Goal: Feedback & Contribution: Submit feedback/report problem

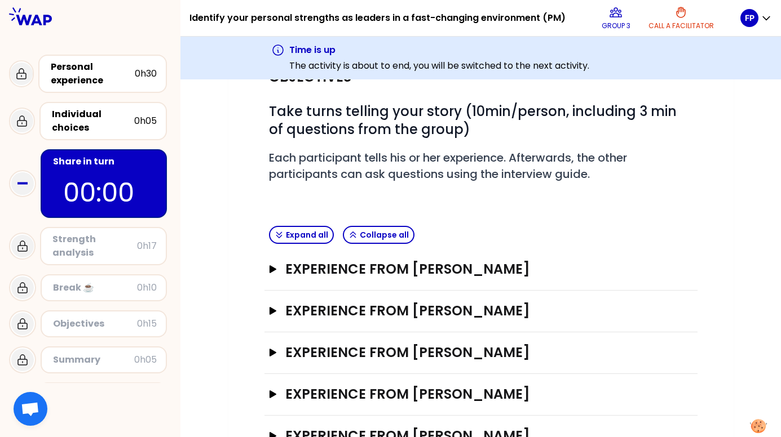
scroll to position [174, 0]
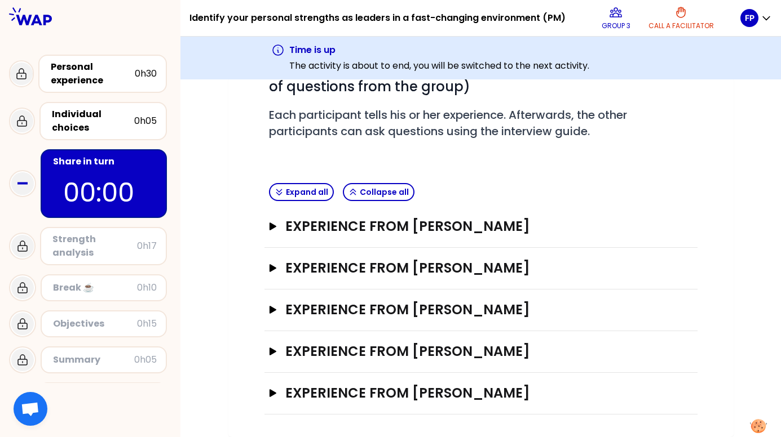
click at [678, 225] on div "Open" at bounding box center [678, 227] width 29 height 14
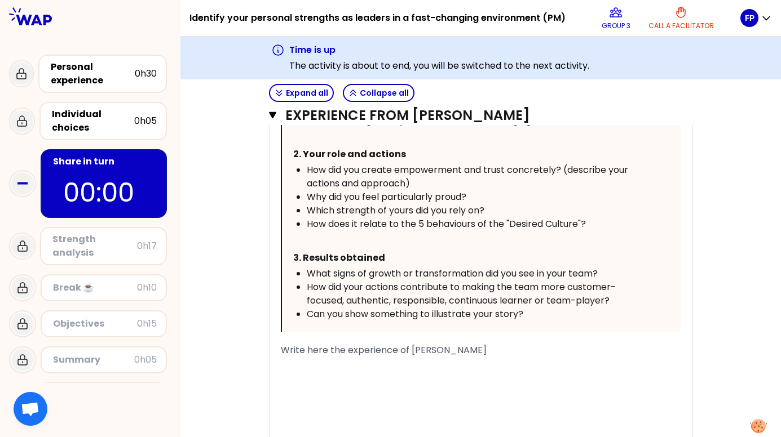
scroll to position [650, 0]
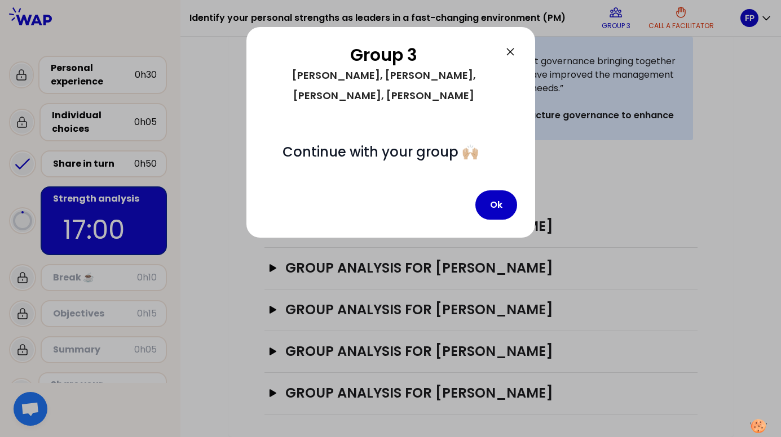
scroll to position [285, 0]
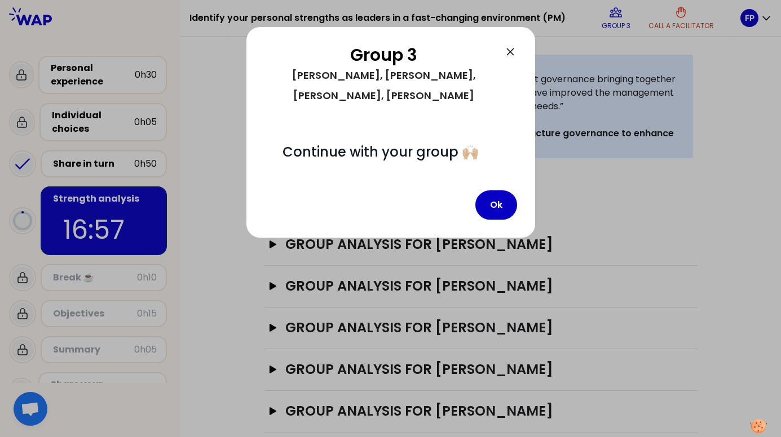
click at [497, 191] on button "Ok" at bounding box center [496, 205] width 42 height 29
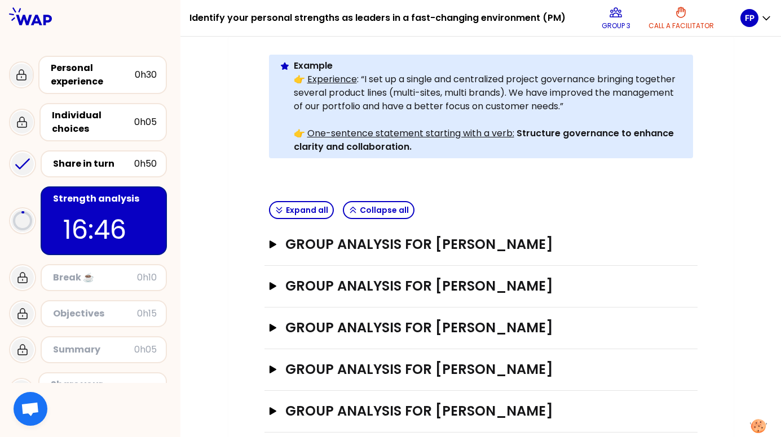
click at [570, 236] on h3 "Group analysis for [PERSON_NAME]" at bounding box center [469, 245] width 369 height 18
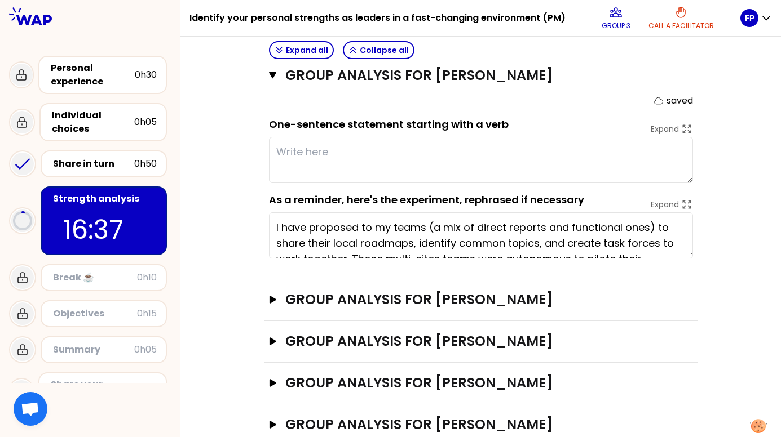
scroll to position [397, 0]
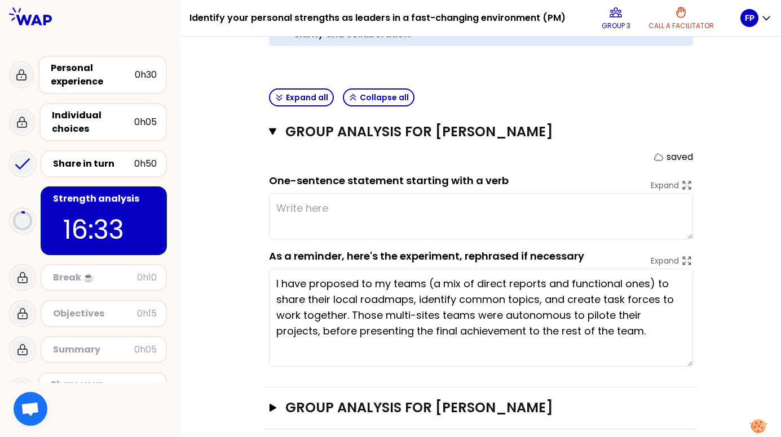
drag, startPoint x: 688, startPoint y: 294, endPoint x: 692, endPoint y: 346, distance: 52.1
click at [692, 346] on textarea "I have proposed to my teams (a mix of direct reports and functional ones) to sh…" at bounding box center [481, 318] width 424 height 98
click at [586, 193] on textarea at bounding box center [481, 216] width 424 height 46
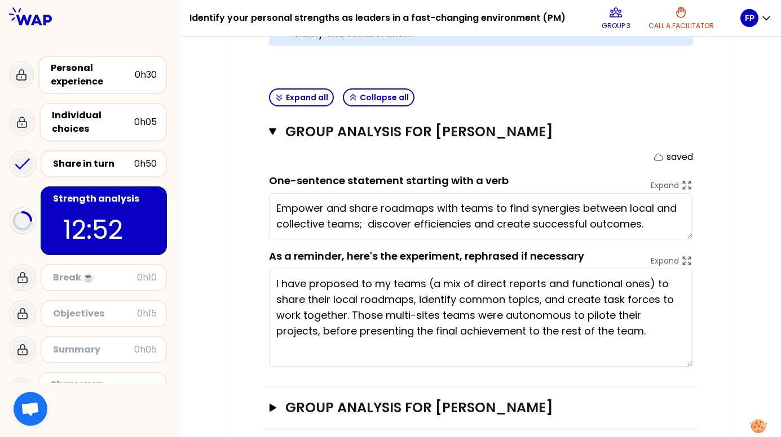
type textarea "Empower and share roadmaps with teams to find synergies between local and colle…"
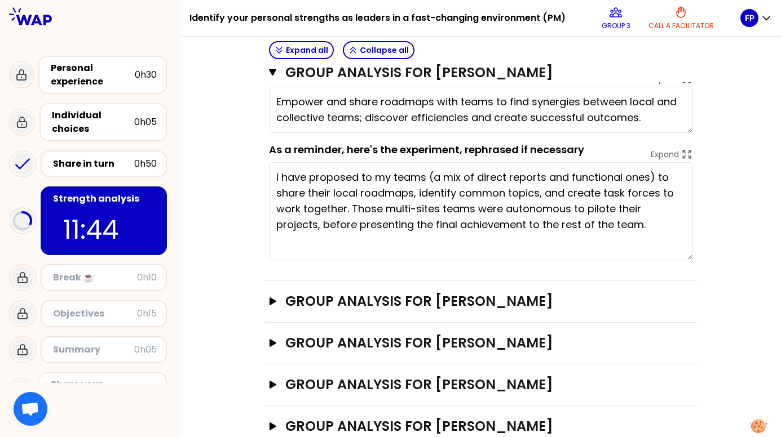
scroll to position [506, 0]
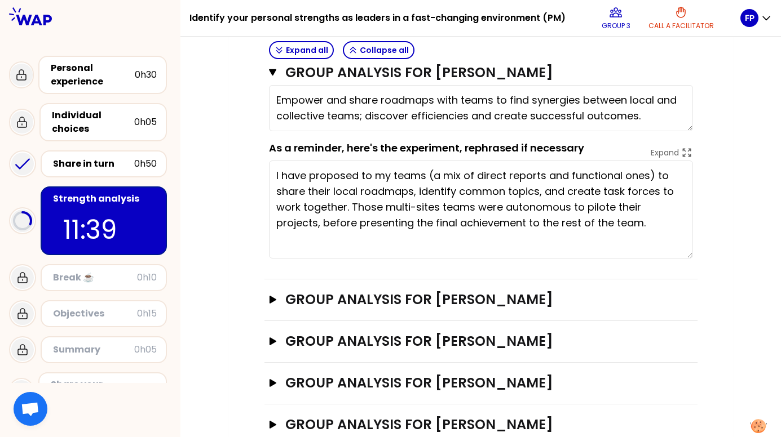
click at [681, 293] on div "Open" at bounding box center [678, 300] width 29 height 14
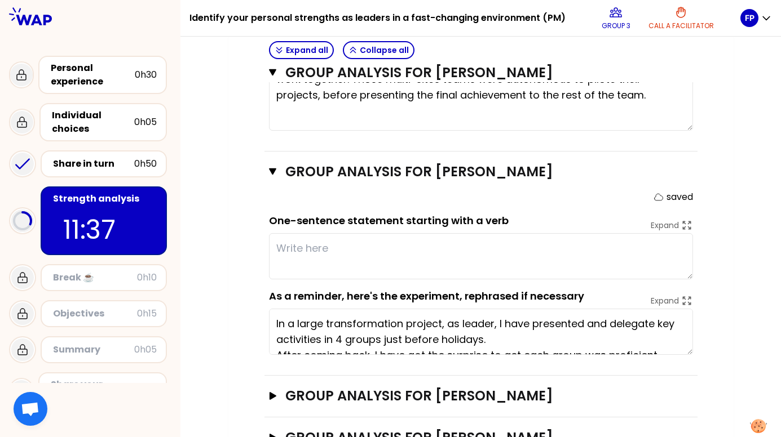
scroll to position [675, 0]
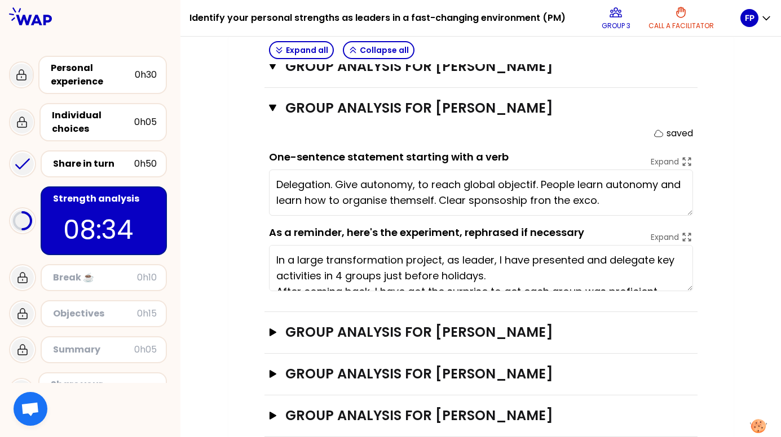
scroll to position [702, 0]
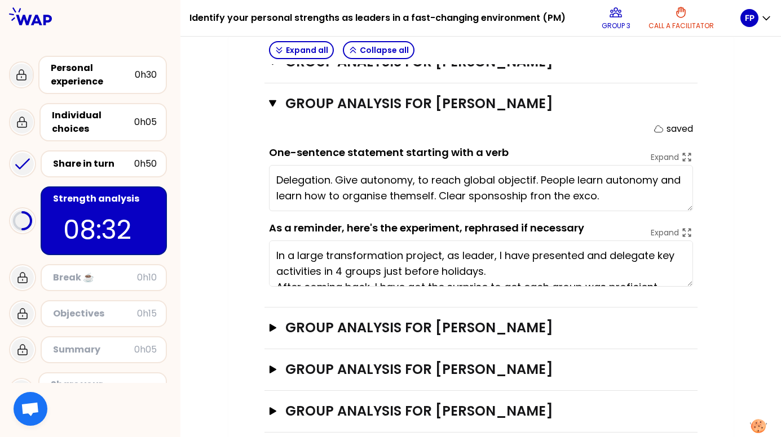
click at [675, 321] on div "Open" at bounding box center [678, 328] width 29 height 14
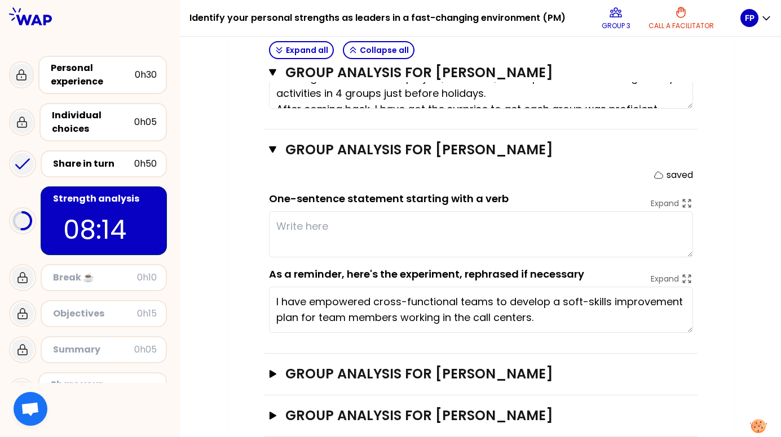
scroll to position [884, 0]
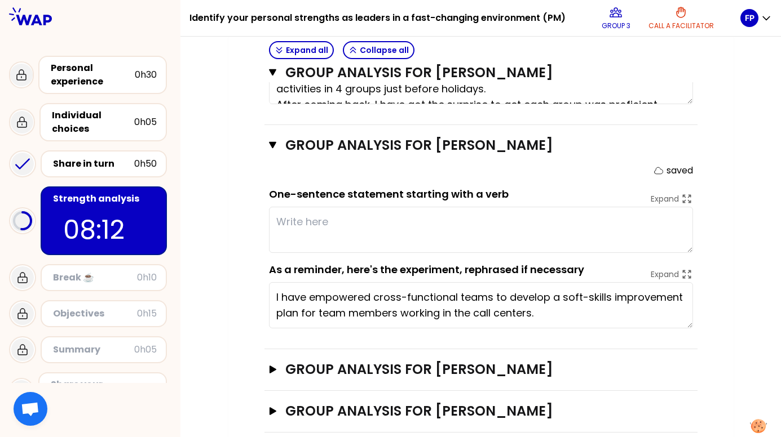
click at [540, 207] on textarea at bounding box center [481, 230] width 424 height 46
click at [471, 208] on textarea at bounding box center [481, 230] width 424 height 46
type textarea "Delegation. Give autonomy, to reach global objectif. People learn autonomy and …"
type textarea "Give teams a place to growth, to sh"
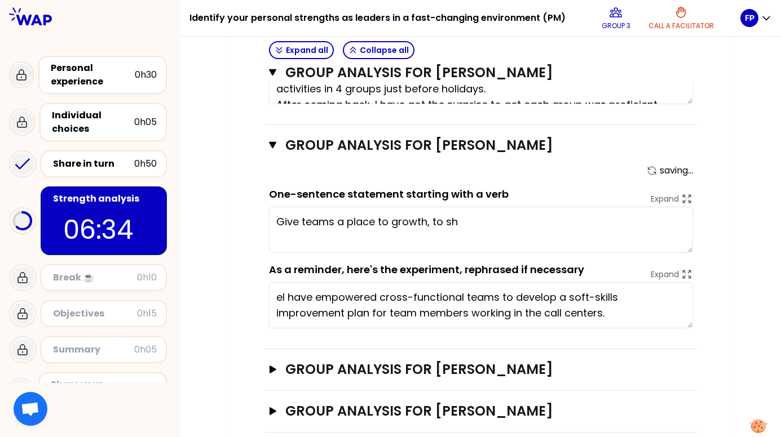
type textarea "I have empowered cross-functional teams to develop a soft-skills improvement pl…"
click at [590, 209] on textarea "Give teams a place to growth, to sh" at bounding box center [481, 230] width 424 height 46
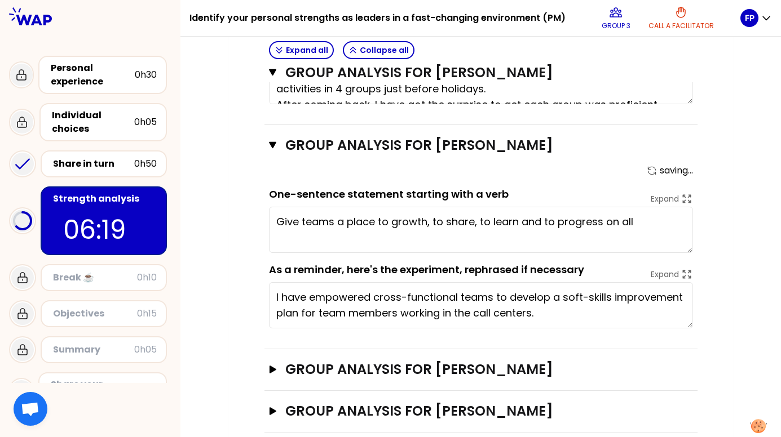
type textarea "Give teams a place to growth, to share, to learn and to progress on all"
type textarea "Delegation. Give autonomy, to reach global objectif. People learn autonomy and …"
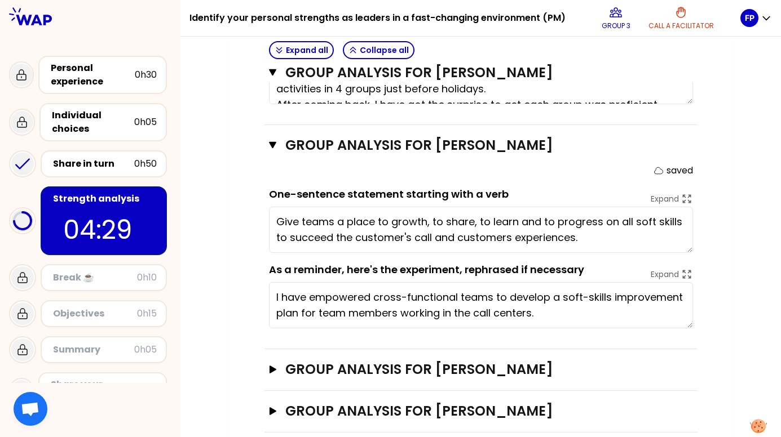
type textarea "Give teams a place to growth, to share, to learn and to progress on all soft sk…"
click at [686, 363] on div "Open" at bounding box center [678, 370] width 29 height 14
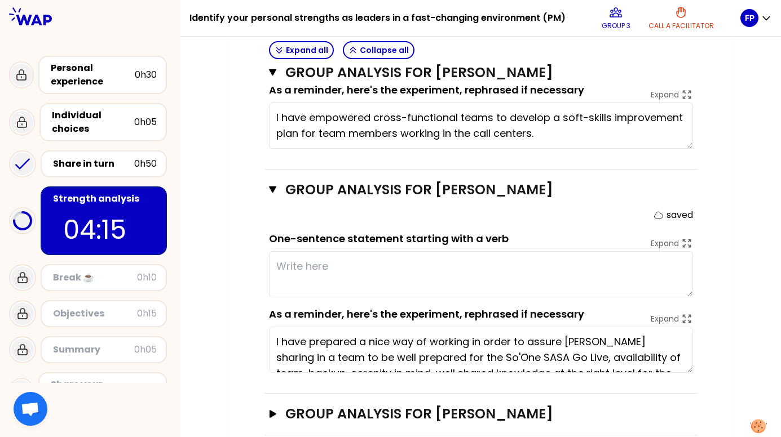
scroll to position [1067, 0]
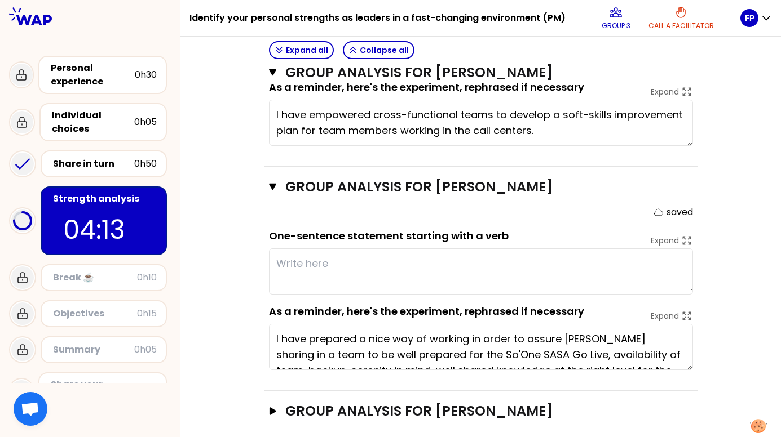
click at [673, 405] on div "Open" at bounding box center [678, 412] width 29 height 14
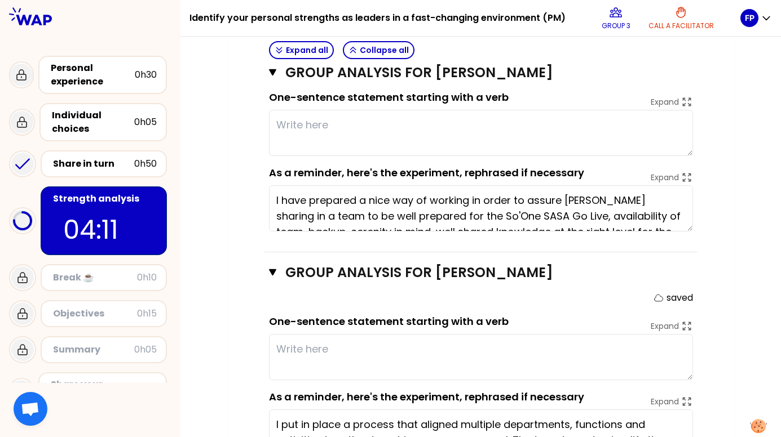
scroll to position [1180, 0]
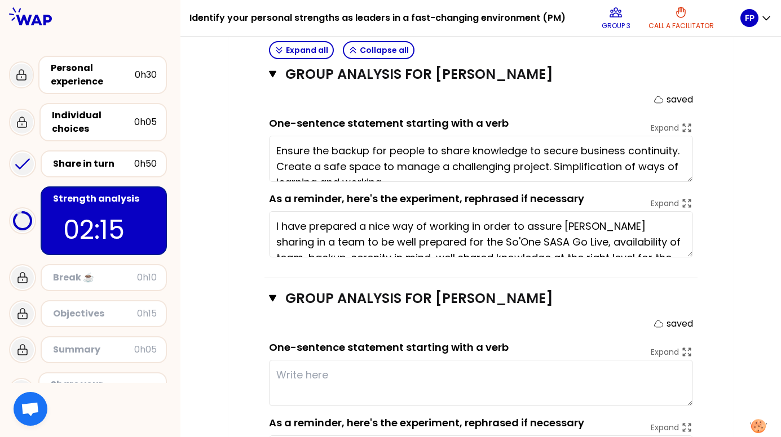
type textarea "Ensure the backup for people to share knowledge to secure business continuity. …"
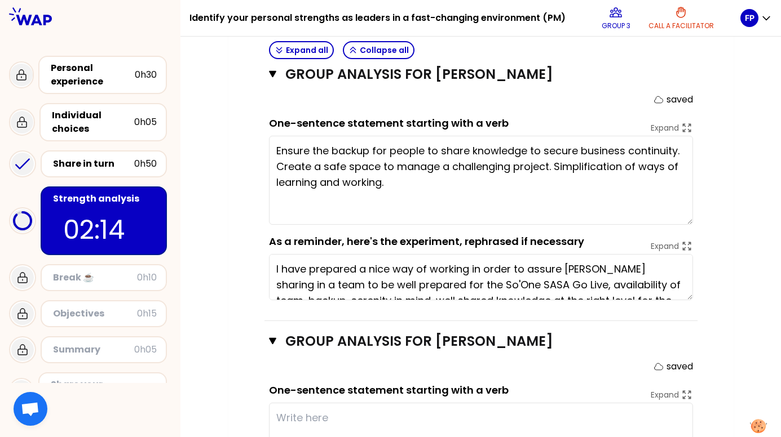
drag, startPoint x: 691, startPoint y: 161, endPoint x: 685, endPoint y: 204, distance: 43.1
click at [685, 204] on textarea "Ensure the backup for people to share knowledge to secure business continuity. …" at bounding box center [481, 180] width 424 height 89
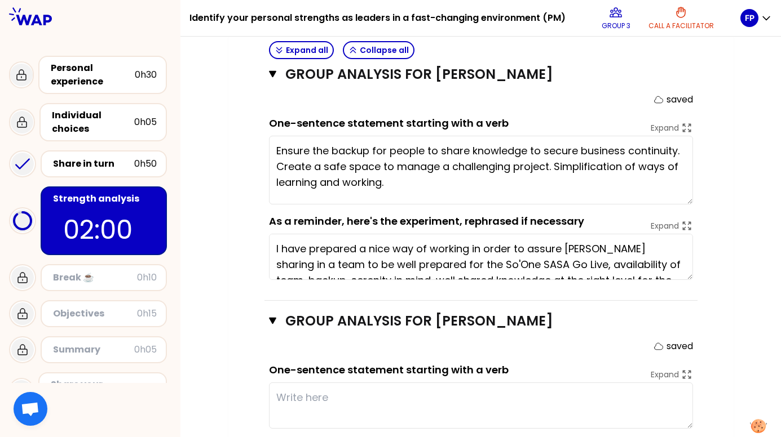
drag, startPoint x: 691, startPoint y: 205, endPoint x: 685, endPoint y: 184, distance: 21.2
click at [685, 184] on textarea "Ensure the backup for people to share knowledge to secure business continuity. …" at bounding box center [481, 170] width 424 height 69
click at [479, 383] on textarea at bounding box center [481, 406] width 424 height 46
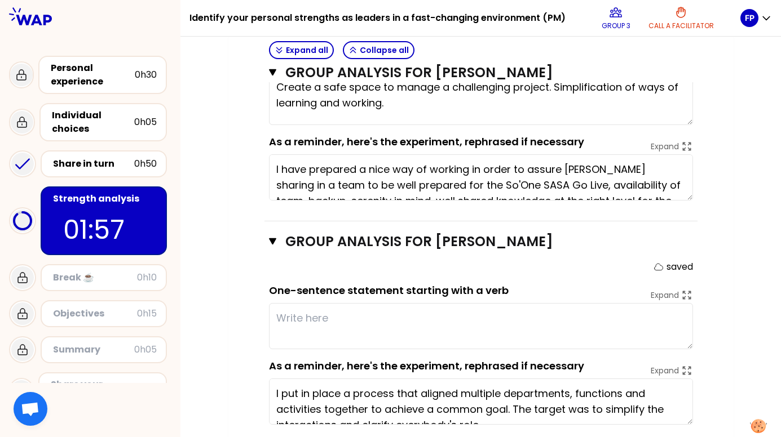
scroll to position [1272, 0]
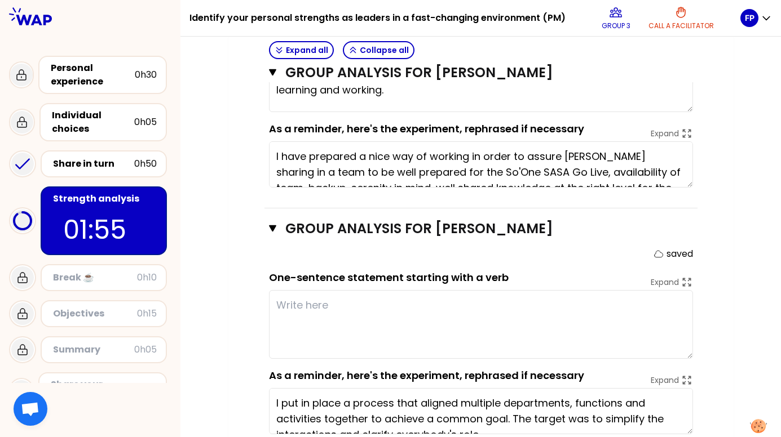
drag, startPoint x: 691, startPoint y: 317, endPoint x: 697, endPoint y: 326, distance: 11.4
click at [690, 339] on textarea at bounding box center [481, 324] width 424 height 69
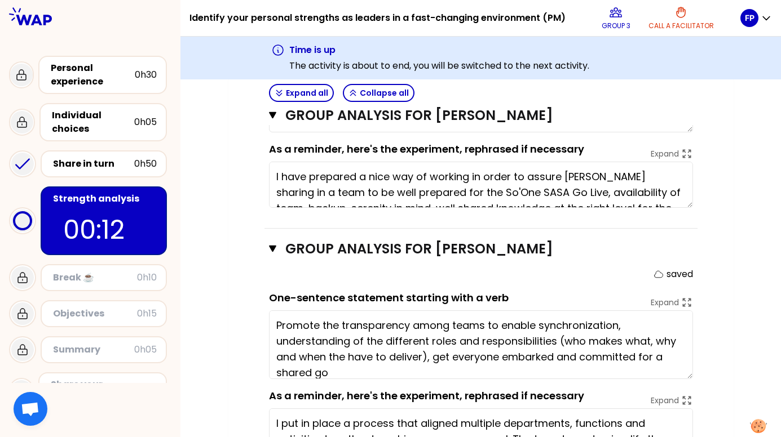
type textarea "Promote the transparency among teams to enable synchronization, understanding o…"
click at [689, 361] on textarea "Promote the transparency among teams to enable synchronization, understanding o…" at bounding box center [481, 345] width 424 height 69
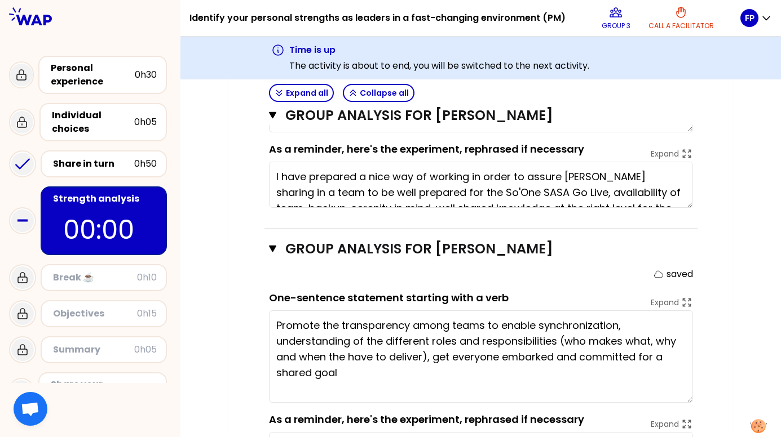
drag, startPoint x: 687, startPoint y: 358, endPoint x: 682, endPoint y: 382, distance: 24.1
click at [682, 382] on textarea "Promote the transparency among teams to enable synchronization, understanding o…" at bounding box center [481, 357] width 424 height 92
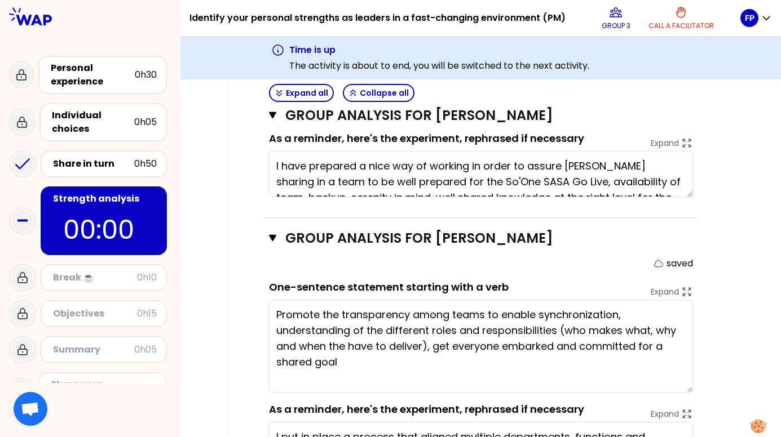
scroll to position [1362, 0]
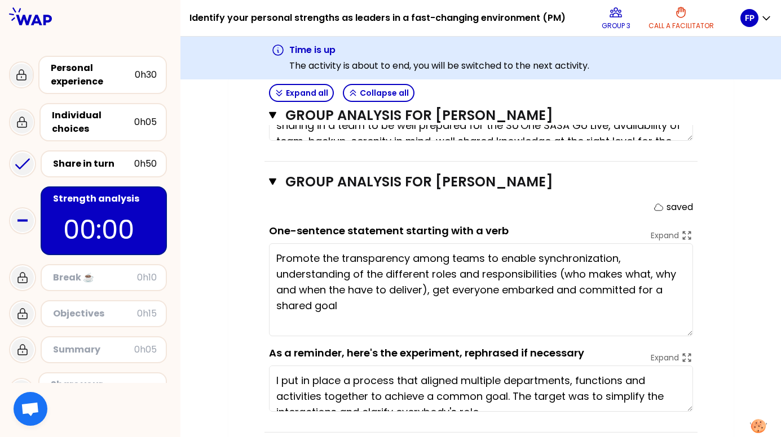
drag, startPoint x: 688, startPoint y: 393, endPoint x: 685, endPoint y: 421, distance: 27.2
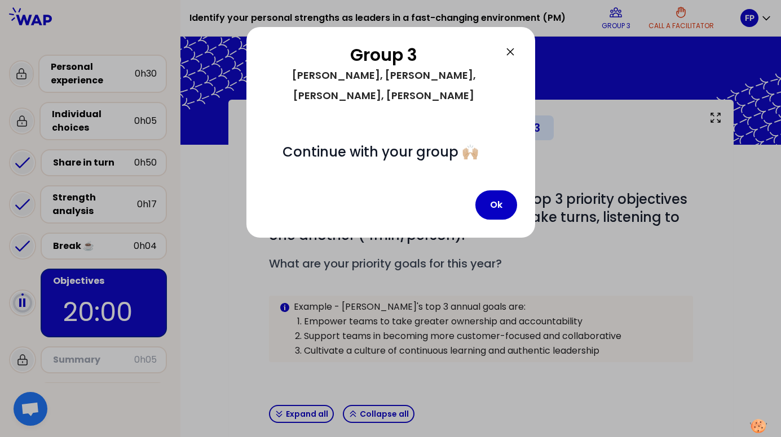
click at [501, 191] on button "Ok" at bounding box center [496, 205] width 42 height 29
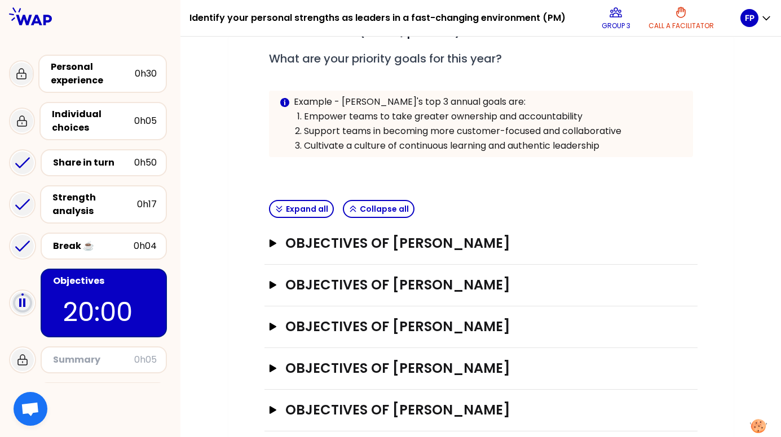
scroll to position [222, 0]
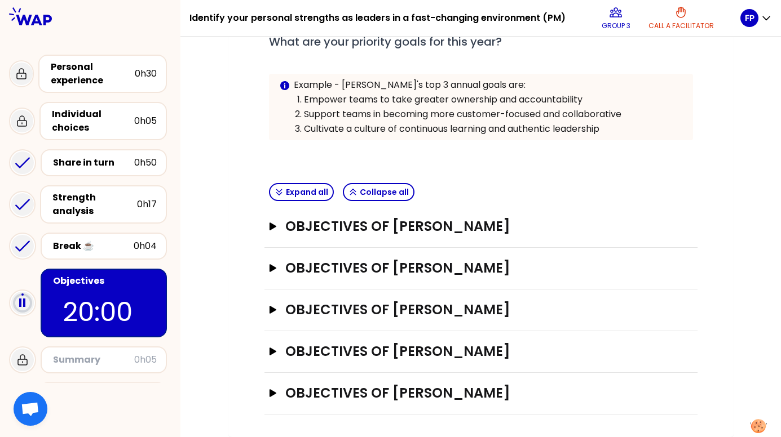
click at [445, 267] on h3 "Objectives of [PERSON_NAME]" at bounding box center [469, 268] width 369 height 18
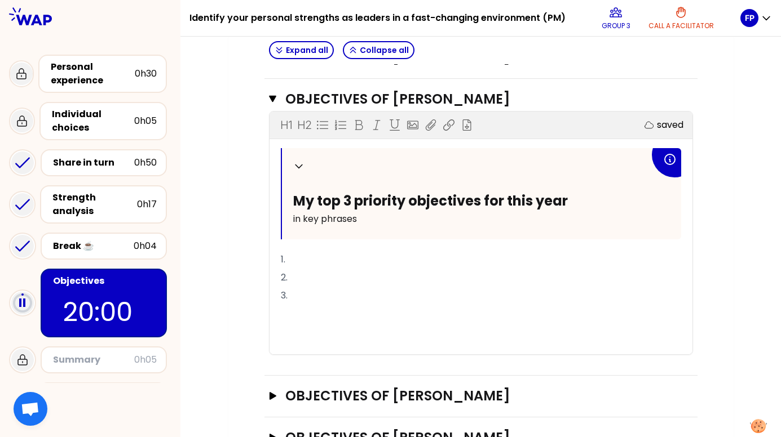
scroll to position [335, 0]
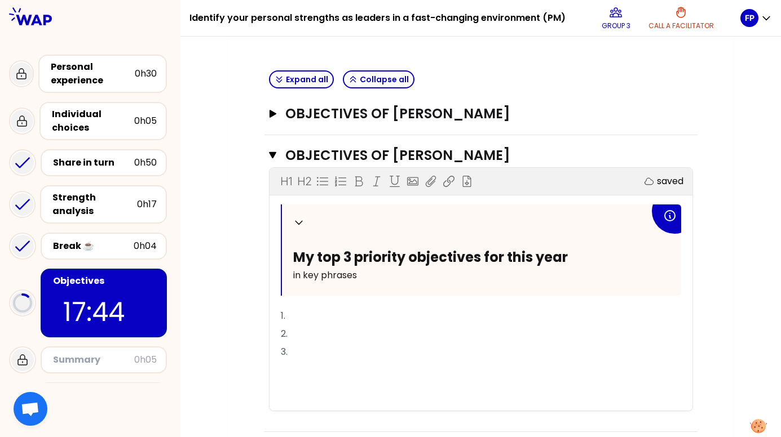
click at [306, 316] on p "1." at bounding box center [481, 316] width 400 height 18
click at [295, 312] on p "1." at bounding box center [481, 316] width 400 height 18
click at [321, 314] on p "1." at bounding box center [481, 316] width 400 height 18
click at [319, 317] on p "1." at bounding box center [481, 316] width 400 height 18
click at [321, 334] on p "2." at bounding box center [481, 334] width 400 height 18
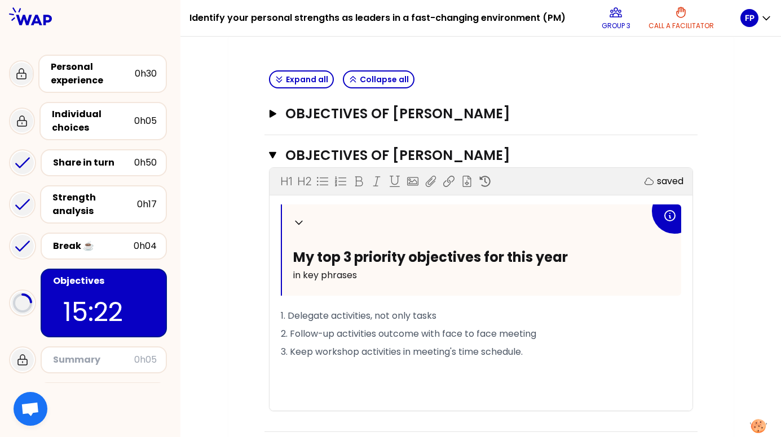
click at [569, 337] on p "2. Follow-up activities outcome with face to face meeting" at bounding box center [481, 334] width 400 height 18
click at [314, 299] on div "Collapse My top 3 priority objectives for this year in key phrases 1. Delegate …" at bounding box center [481, 308] width 400 height 206
click at [348, 269] on span "in key phrases" at bounding box center [325, 275] width 64 height 13
click at [322, 243] on div "Collapse My top 3 priority objectives for this year in key phrases" at bounding box center [481, 250] width 399 height 91
click at [306, 290] on div "Collapse My top 3 priority objectives for this year in key phrases" at bounding box center [481, 250] width 399 height 91
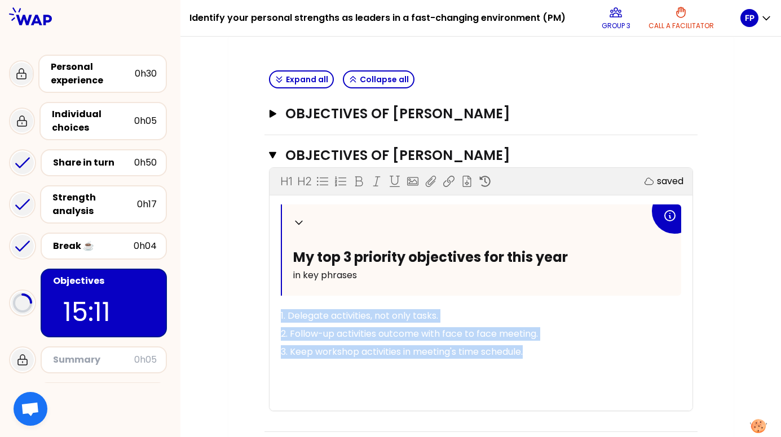
drag, startPoint x: 532, startPoint y: 352, endPoint x: 273, endPoint y: 312, distance: 262.4
click at [273, 312] on div "Collapse My top 3 priority objectives for this year in key phrases 1. Delegate …" at bounding box center [480, 308] width 423 height 206
copy div "1. Delegate activities, not only tasks. 2. Follow-up activities outcome with fa…"
click at [731, 248] on div "My group number: 3 Objectives # To design future sessions, share your top 3 pri…" at bounding box center [480, 172] width 505 height 815
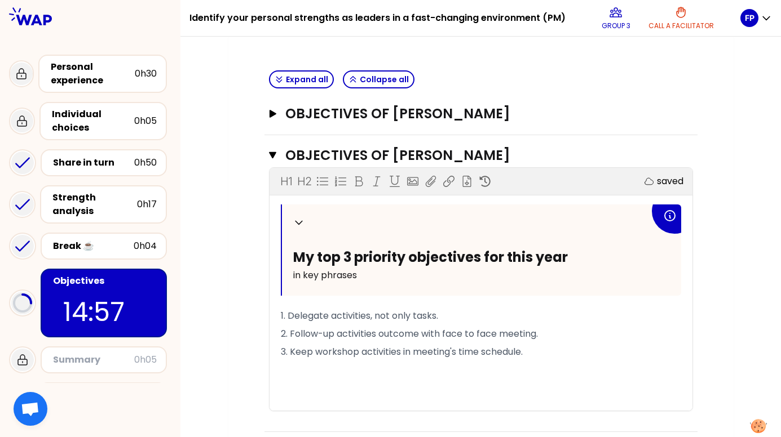
click at [470, 114] on h3 "Objectives of [PERSON_NAME]" at bounding box center [469, 114] width 369 height 18
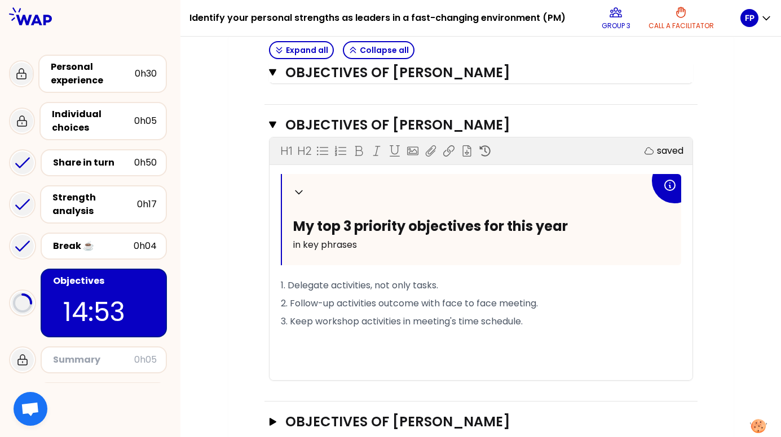
scroll to position [673, 0]
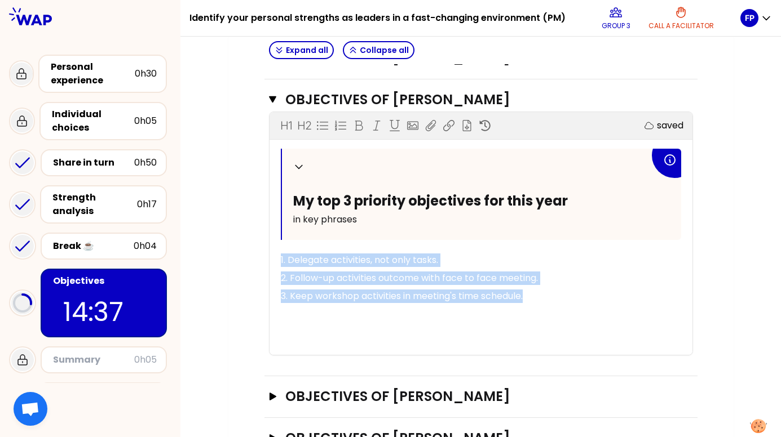
click at [287, 258] on span "1. Delegate activities, not only tasks." at bounding box center [359, 260] width 157 height 13
click at [330, 254] on span "1. Delegate activities, not only tasks." at bounding box center [359, 260] width 157 height 13
click at [283, 259] on span "1. Delegate activities, not only tasks." at bounding box center [359, 260] width 157 height 13
click at [286, 259] on span "1. Delegate activities, not only tasks." at bounding box center [359, 260] width 157 height 13
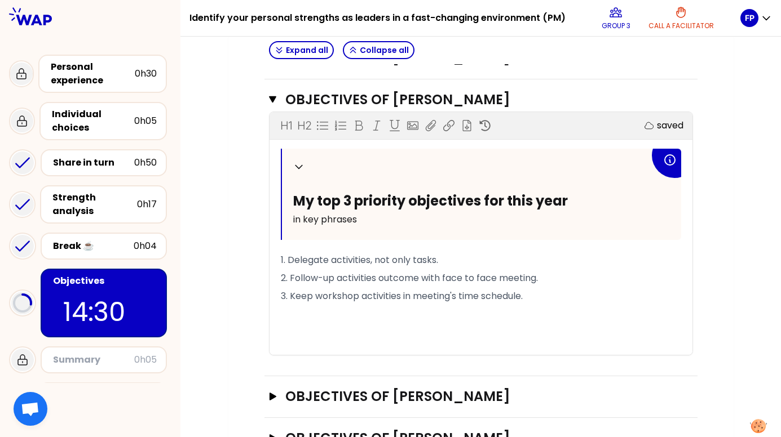
scroll to position [687, 0]
click at [348, 236] on div "Collapse My top 3 priority objectives for this year in key phrases" at bounding box center [481, 194] width 399 height 91
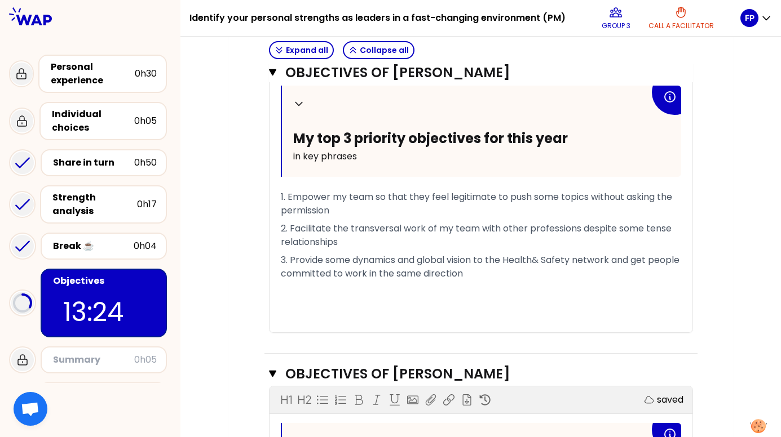
scroll to position [405, 0]
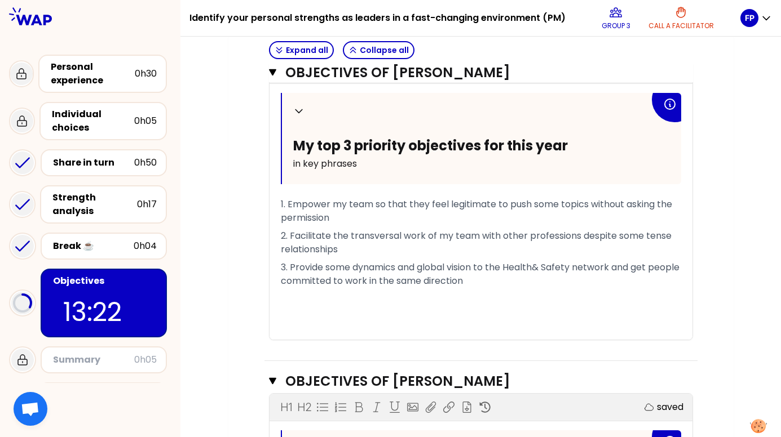
click at [736, 210] on div "My group number: 3 Objectives # To design future sessions, share your top 3 pri…" at bounding box center [480, 250] width 600 height 1111
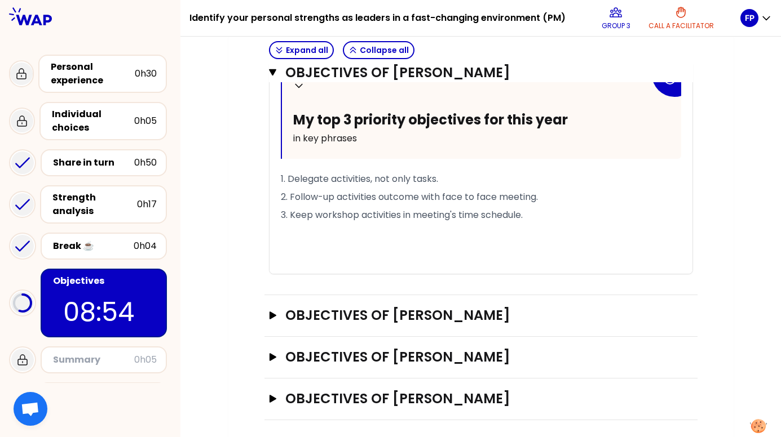
scroll to position [773, 0]
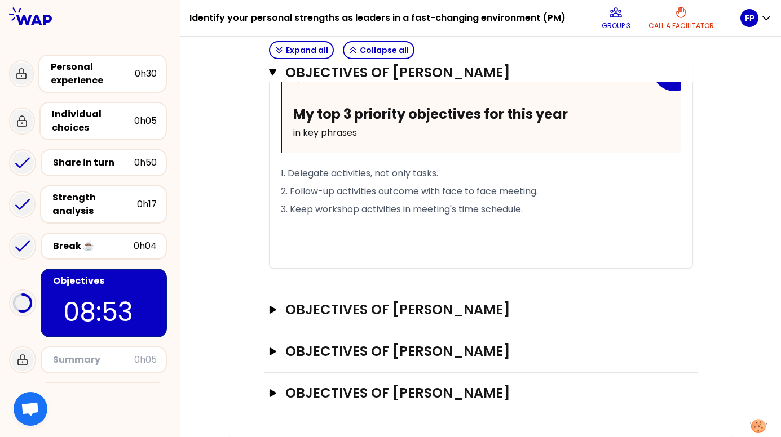
click at [498, 312] on h3 "Objectives of [PERSON_NAME]" at bounding box center [469, 310] width 369 height 18
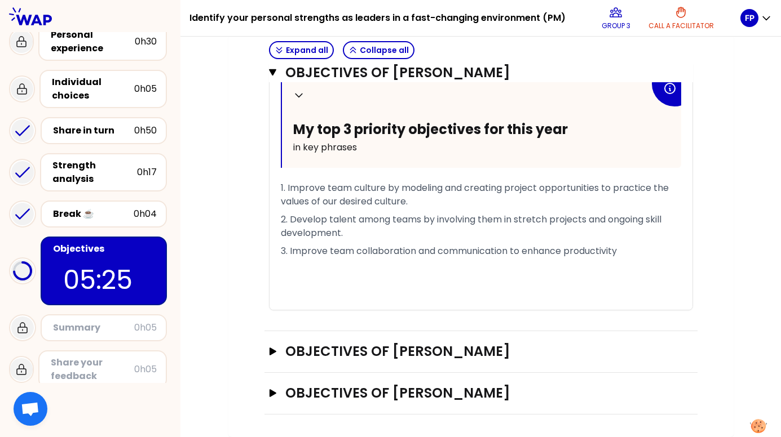
scroll to position [1109, 0]
click at [487, 351] on h3 "Objectives of [PERSON_NAME]" at bounding box center [469, 352] width 369 height 18
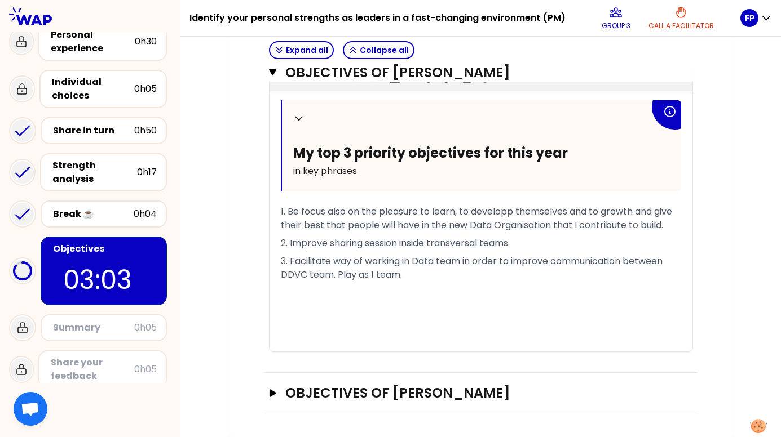
scroll to position [1410, 0]
click at [350, 390] on h3 "Objectives of [PERSON_NAME]" at bounding box center [469, 393] width 369 height 18
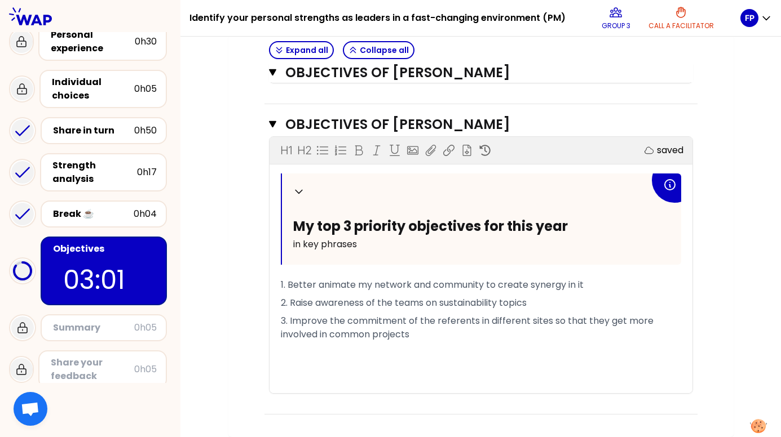
scroll to position [1679, 0]
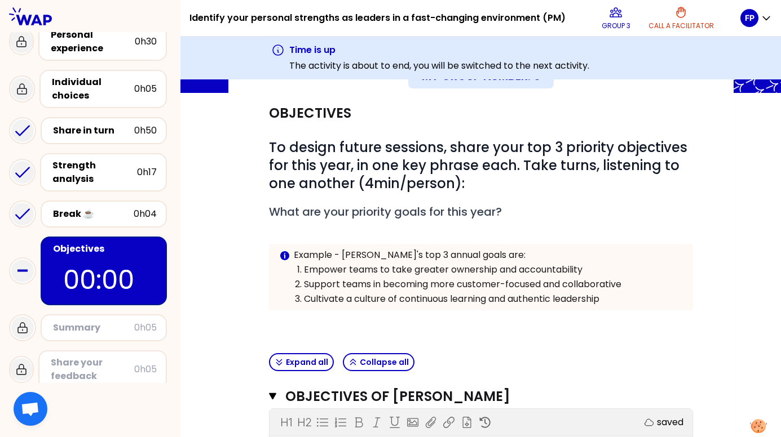
scroll to position [0, 0]
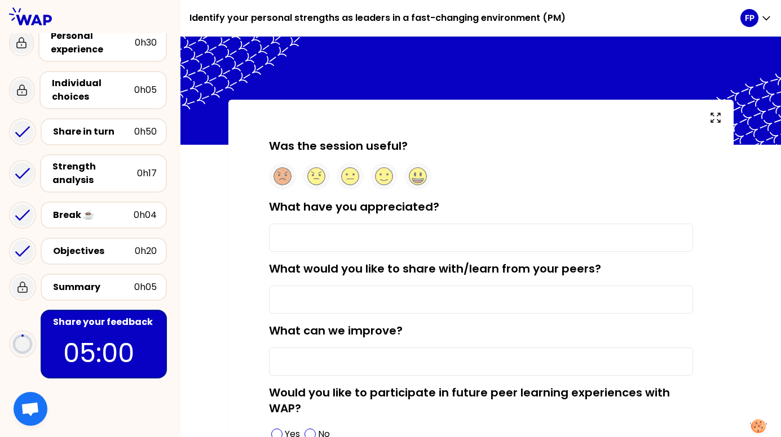
scroll to position [21, 0]
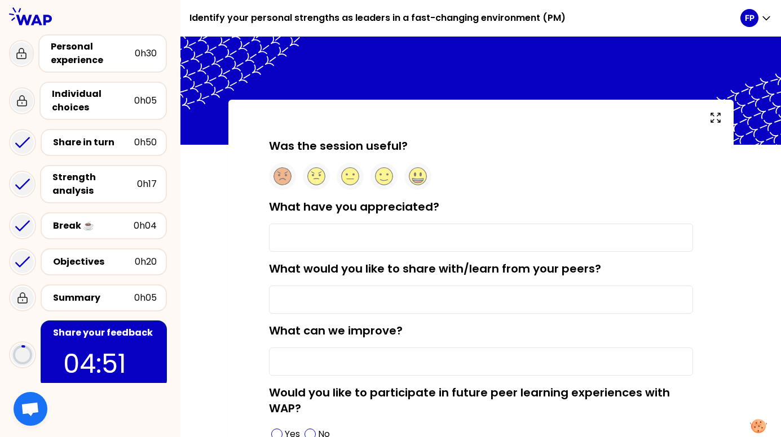
click at [421, 175] on ellipse at bounding box center [420, 174] width 2 height 4
click at [507, 244] on input "What have you appreciated?" at bounding box center [481, 238] width 424 height 28
click at [481, 241] on input "Very clean organization of" at bounding box center [481, 238] width 424 height 28
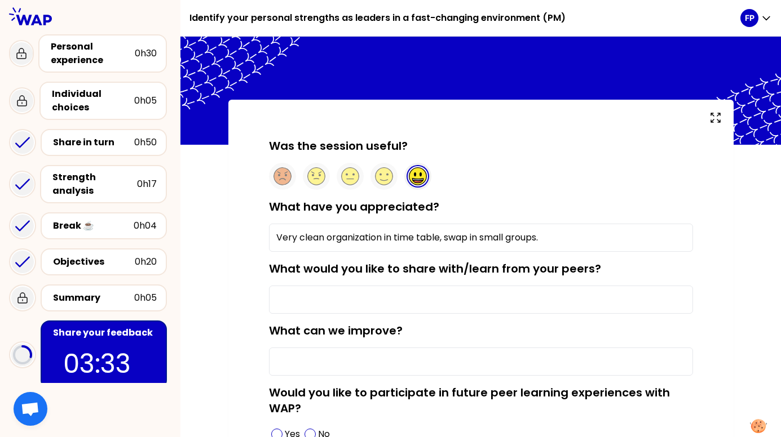
type input "Very clean organization in time table, swap in small groups."
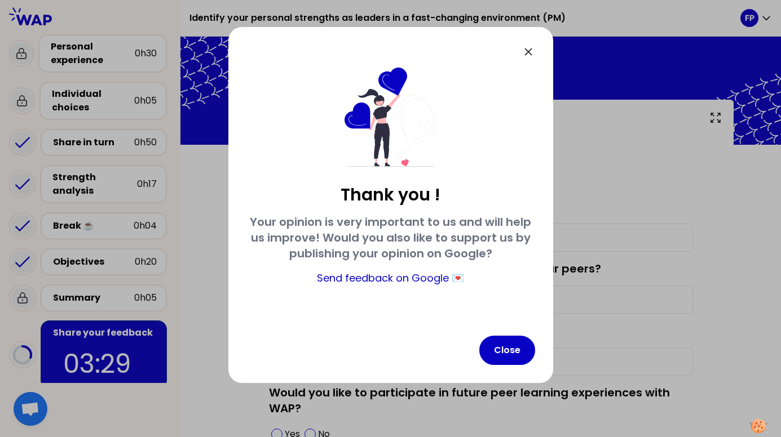
click at [530, 51] on icon at bounding box center [528, 52] width 14 height 14
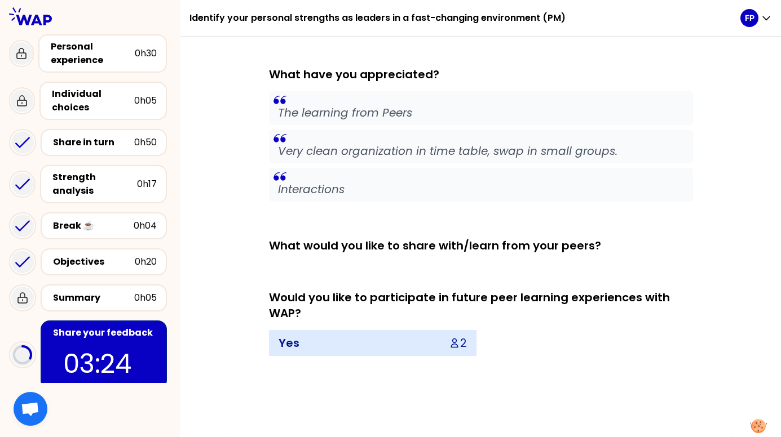
scroll to position [0, 0]
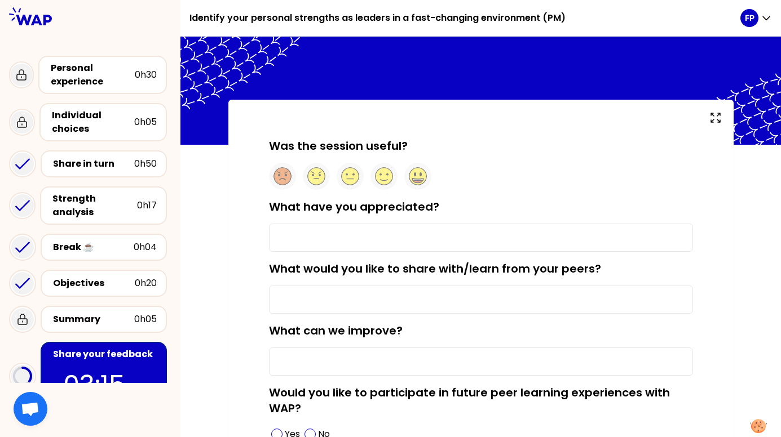
type input "Very clean organization in time table, swap in small groups."
click at [576, 245] on input "Very clean organization in time table, swap in small groups." at bounding box center [481, 238] width 424 height 28
click at [397, 293] on input "What would you like to share with/learn from your peers?" at bounding box center [481, 300] width 424 height 28
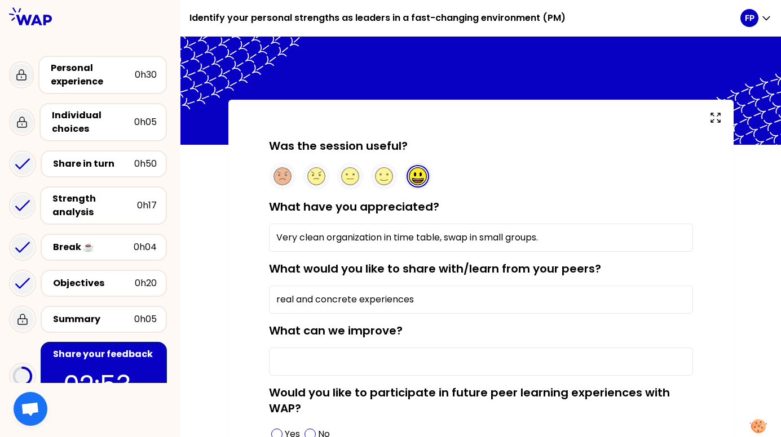
type input "real and concrete experiences"
click at [372, 366] on input "What can we improve?" at bounding box center [481, 362] width 424 height 28
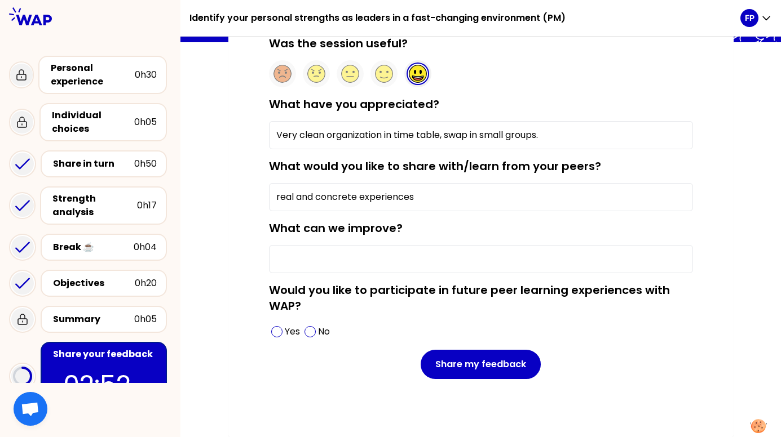
scroll to position [103, 0]
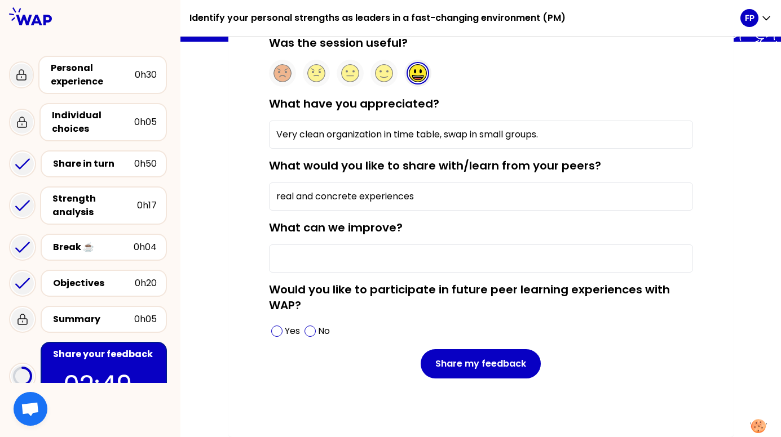
click at [272, 331] on span at bounding box center [276, 331] width 11 height 11
click at [296, 255] on input "What can we improve?" at bounding box center [481, 259] width 424 height 28
type input "n"
type input "everything was great"
click at [490, 364] on button "Share my feedback" at bounding box center [481, 363] width 120 height 29
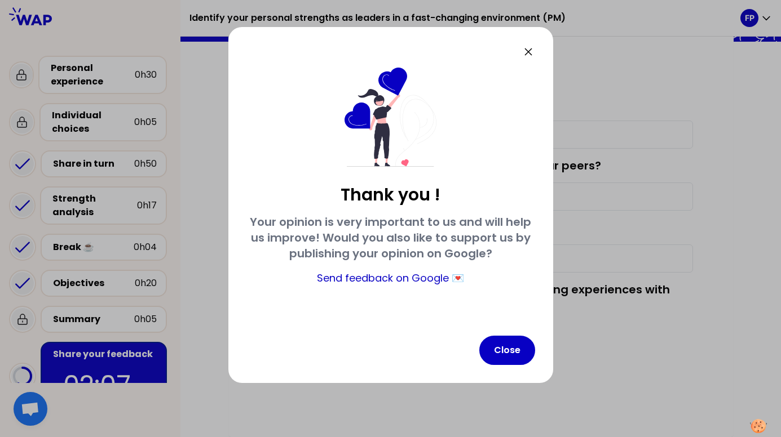
click at [498, 342] on button "Close" at bounding box center [507, 350] width 56 height 29
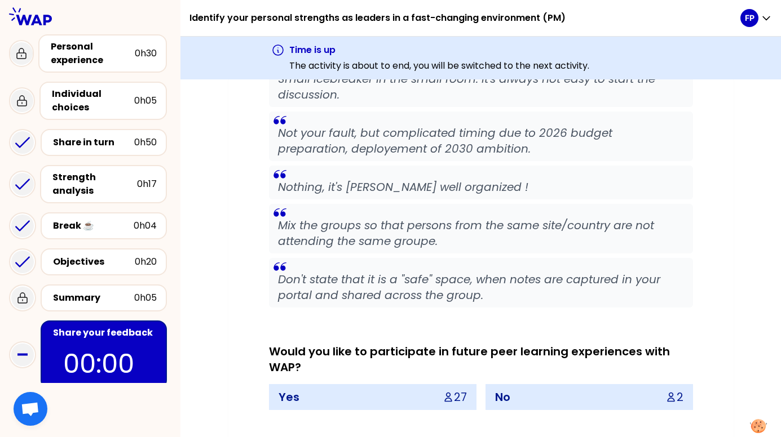
scroll to position [3639, 0]
